Goal: Navigation & Orientation: Find specific page/section

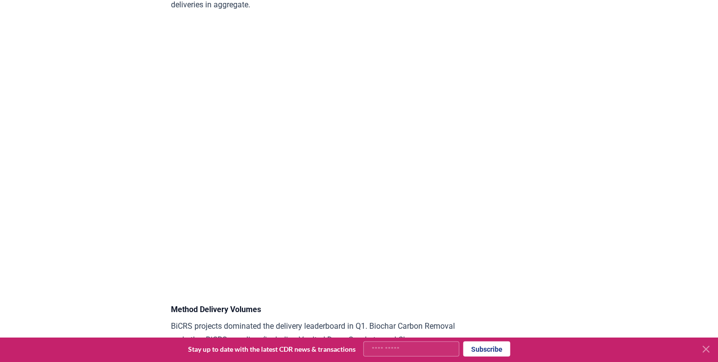
scroll to position [4335, 0]
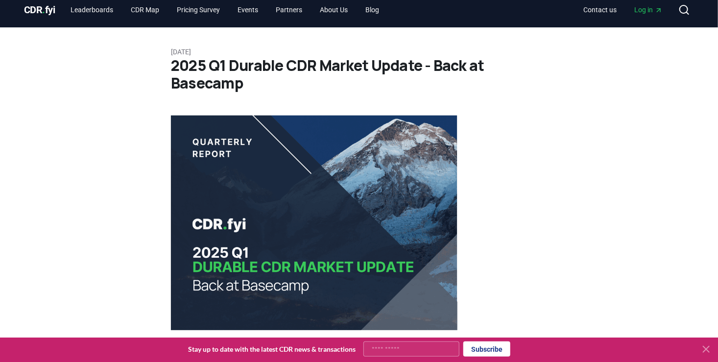
scroll to position [0, 0]
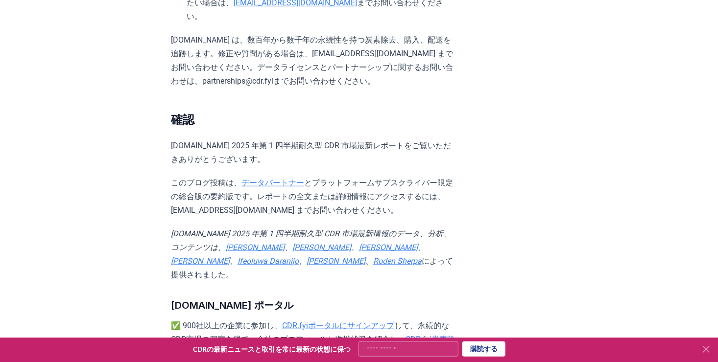
scroll to position [5633, 0]
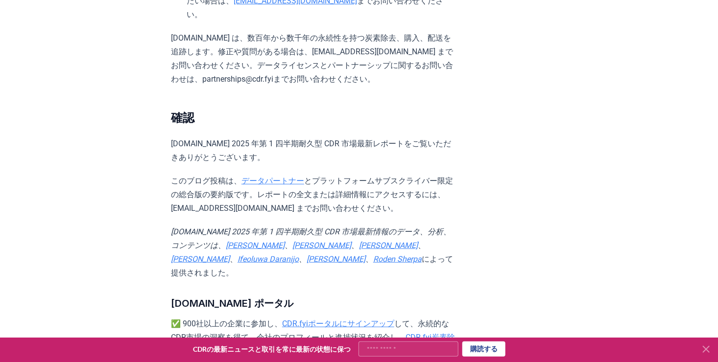
click at [300, 319] on link "CDR.fyiポータルにサインアップ" at bounding box center [338, 323] width 112 height 9
